Goal: Transaction & Acquisition: Subscribe to service/newsletter

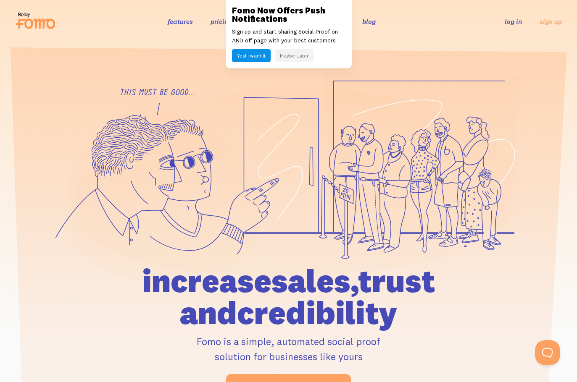
click at [292, 53] on button "Maybe Later" at bounding box center [294, 55] width 39 height 13
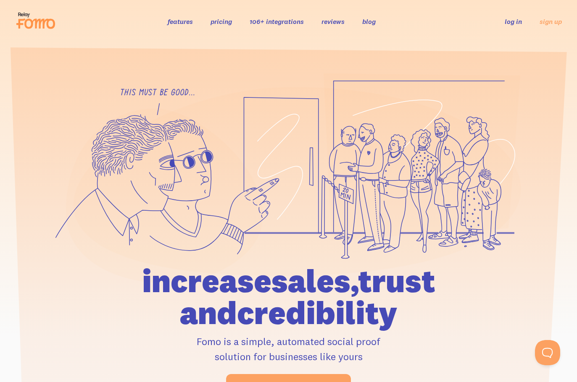
click at [228, 24] on link "pricing" at bounding box center [221, 21] width 21 height 8
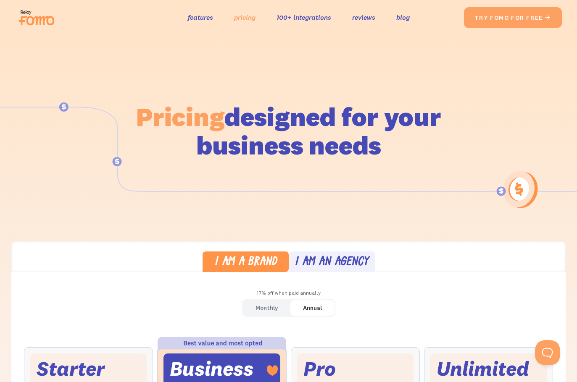
click at [234, 24] on link "pricing" at bounding box center [244, 17] width 21 height 12
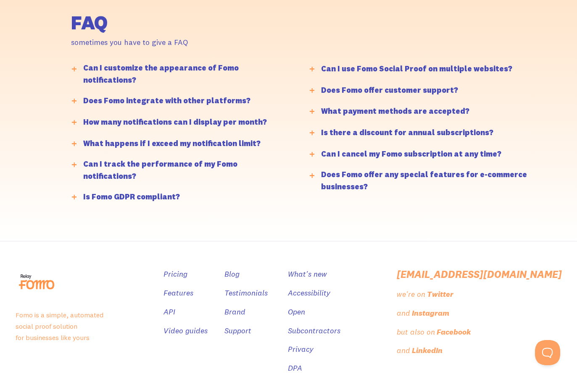
scroll to position [2157, 0]
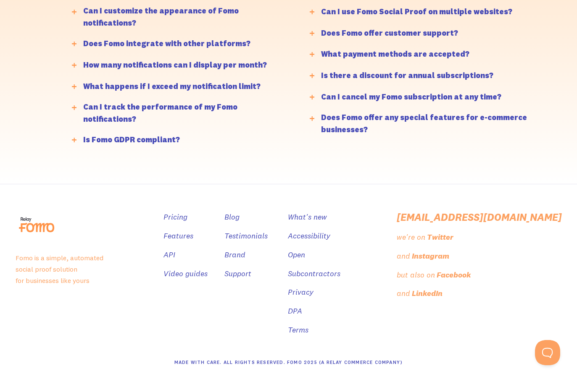
click at [0, 0] on link "Start 14 - day trial" at bounding box center [0, 0] width 0 height 0
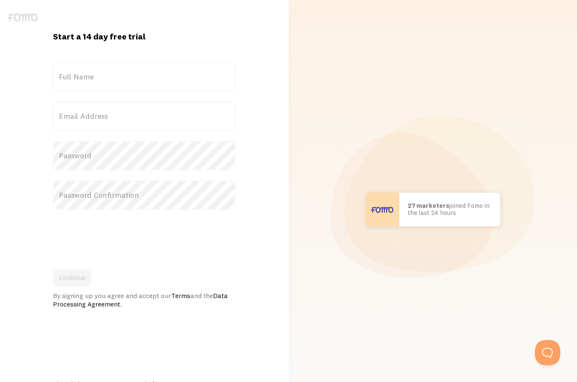
click at [75, 73] on label "Full Name" at bounding box center [144, 76] width 182 height 29
click at [75, 73] on input "Full Name" at bounding box center [144, 76] width 182 height 29
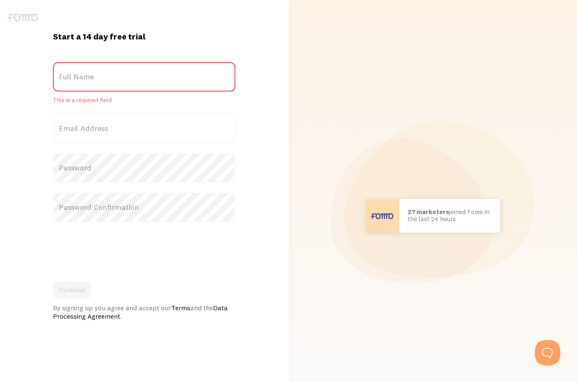
click at [104, 76] on label "Full Name" at bounding box center [144, 76] width 182 height 29
click at [104, 76] on input "Full Name" at bounding box center [144, 76] width 182 height 29
click at [119, 83] on label "Full Name" at bounding box center [144, 76] width 182 height 29
click at [119, 83] on input "Full Name" at bounding box center [144, 76] width 182 height 29
click at [84, 79] on label "Full Name" at bounding box center [144, 76] width 182 height 29
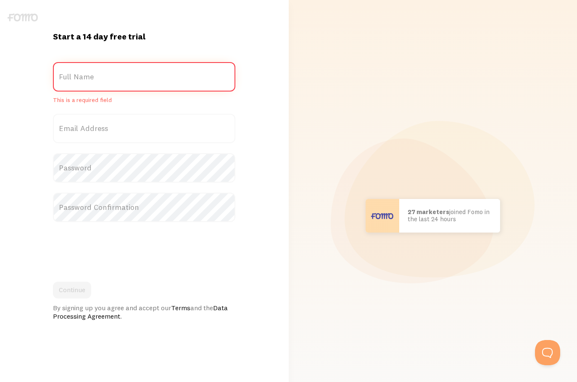
click at [84, 79] on input "Full Name" at bounding box center [144, 76] width 182 height 29
click at [93, 132] on label "Email Address" at bounding box center [144, 128] width 182 height 29
click at [93, 132] on input "Email Address" at bounding box center [144, 128] width 182 height 29
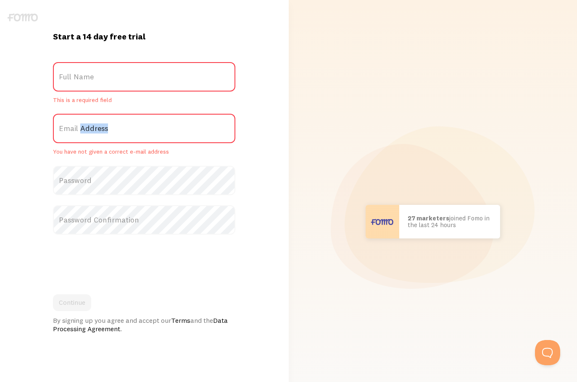
click at [93, 132] on label "Email Address" at bounding box center [144, 128] width 182 height 29
click at [93, 132] on input "Email Address" at bounding box center [144, 128] width 182 height 29
click at [105, 76] on label "Full Name" at bounding box center [144, 76] width 182 height 29
click at [105, 76] on input "Full Name" at bounding box center [144, 76] width 182 height 29
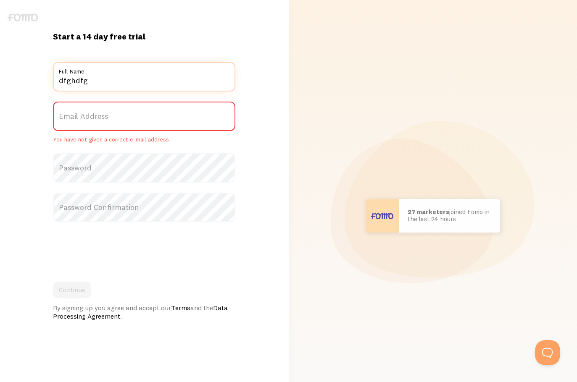
type input "dfghdfg"
click at [102, 123] on label "Email Address" at bounding box center [144, 116] width 182 height 29
click at [102, 123] on input "Email Address" at bounding box center [144, 116] width 182 height 29
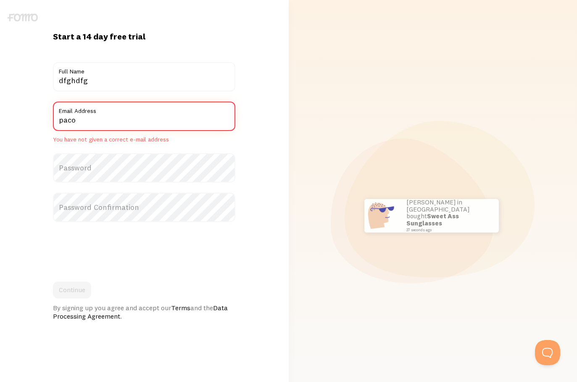
type input "[EMAIL_ADDRESS][DOMAIN_NAME]"
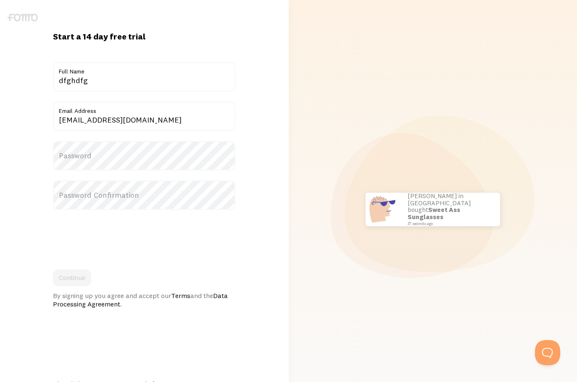
click at [91, 166] on label "Password" at bounding box center [144, 155] width 182 height 29
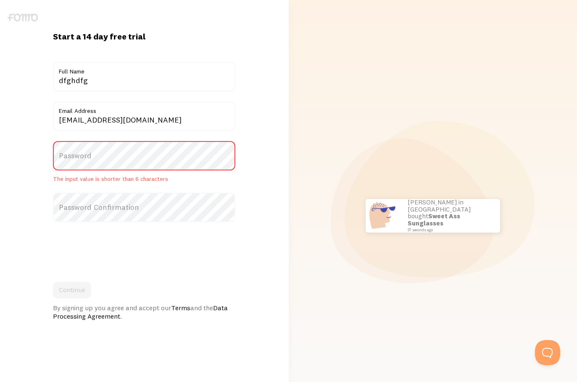
click at [92, 157] on label "Password" at bounding box center [144, 155] width 182 height 29
click at [90, 157] on label "Password" at bounding box center [144, 155] width 182 height 29
